Goal: Complete application form

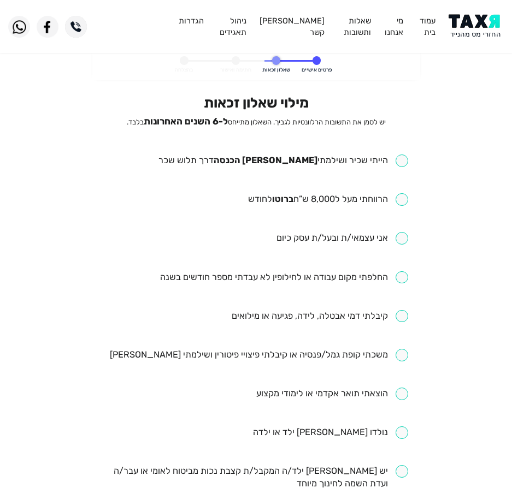
click at [308, 162] on input "checkbox" at bounding box center [283, 161] width 250 height 13
checkbox input "true"
click at [335, 196] on input "checkbox" at bounding box center [328, 199] width 160 height 13
checkbox input "true"
click at [313, 279] on input "checkbox" at bounding box center [284, 277] width 248 height 13
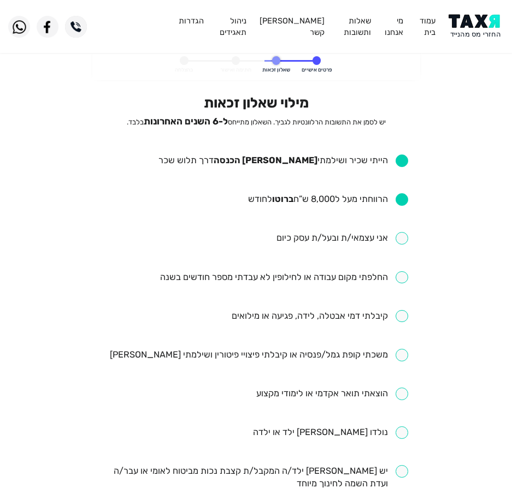
checkbox input "true"
click at [255, 315] on input "checkbox" at bounding box center [320, 316] width 176 height 13
checkbox input "true"
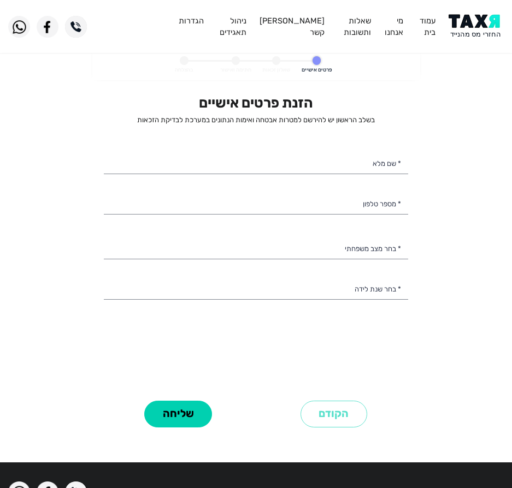
select select
